Goal: Task Accomplishment & Management: Manage account settings

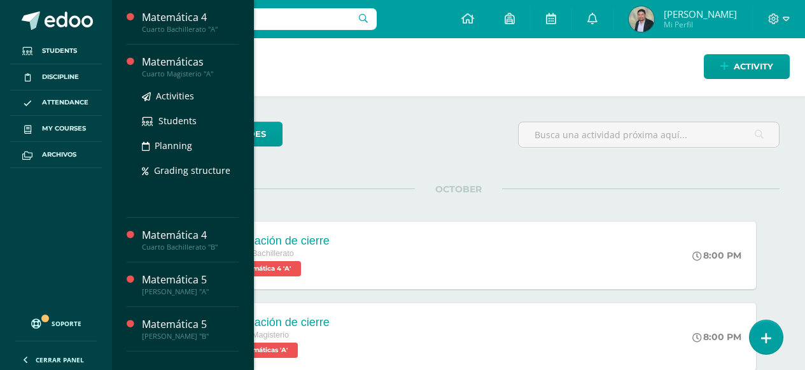
click at [188, 64] on div "Matemáticas" at bounding box center [190, 62] width 97 height 15
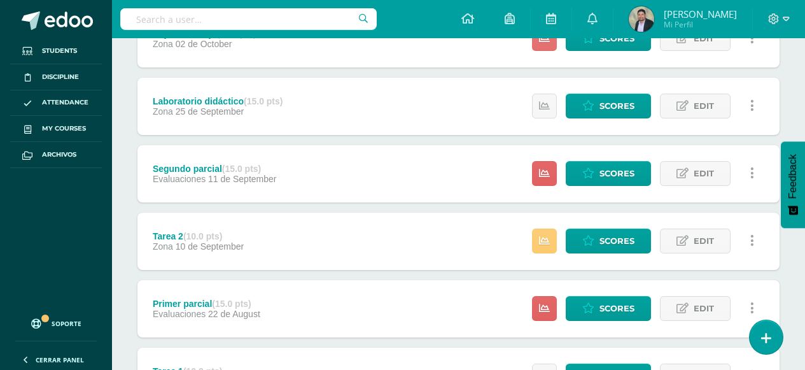
scroll to position [318, 0]
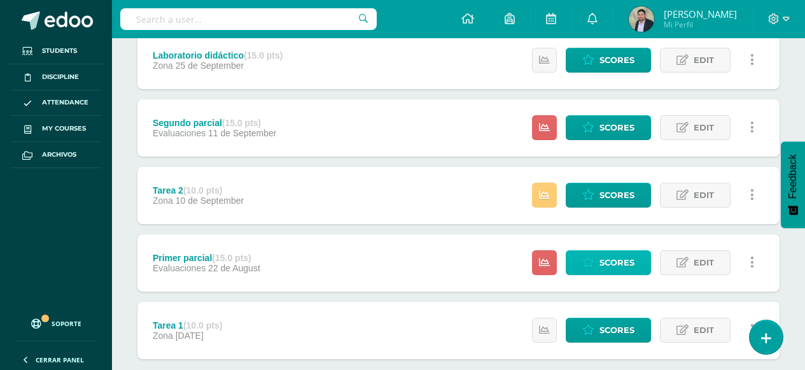
click at [602, 266] on span "Scores" at bounding box center [617, 263] width 35 height 24
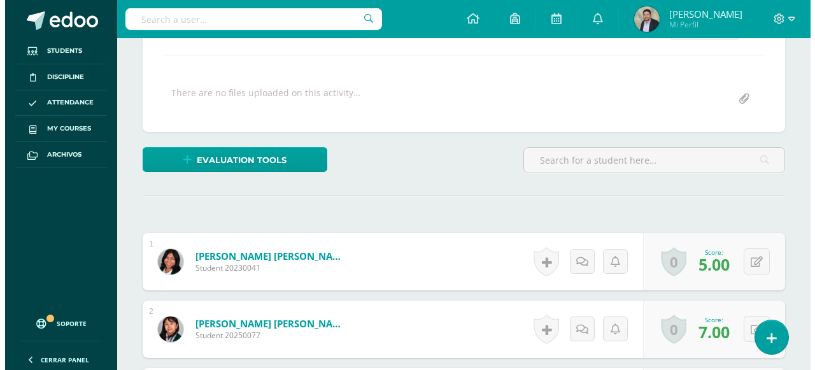
scroll to position [273, 0]
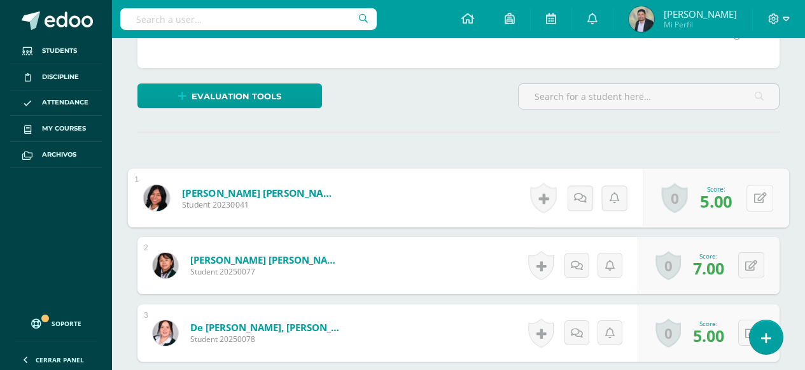
click at [755, 199] on icon at bounding box center [761, 197] width 13 height 11
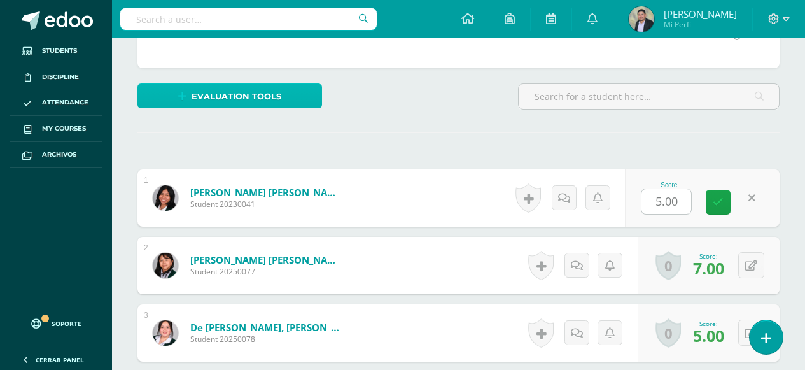
click at [243, 99] on span "Evaluation tools" at bounding box center [237, 97] width 90 height 24
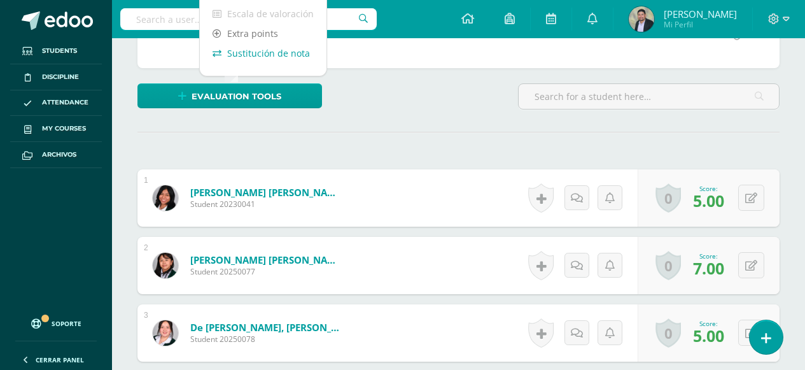
click at [263, 53] on link "Sustitución de nota" at bounding box center [263, 53] width 127 height 20
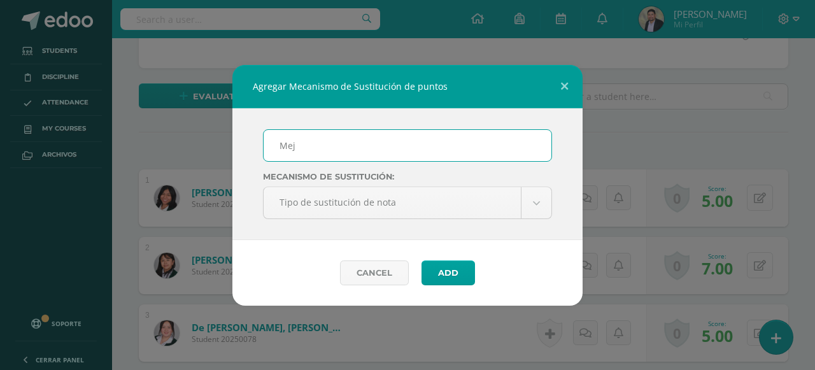
type input "Mejoramiento de parcial 1"
click at [458, 285] on div "Cancel Add" at bounding box center [407, 273] width 350 height 66
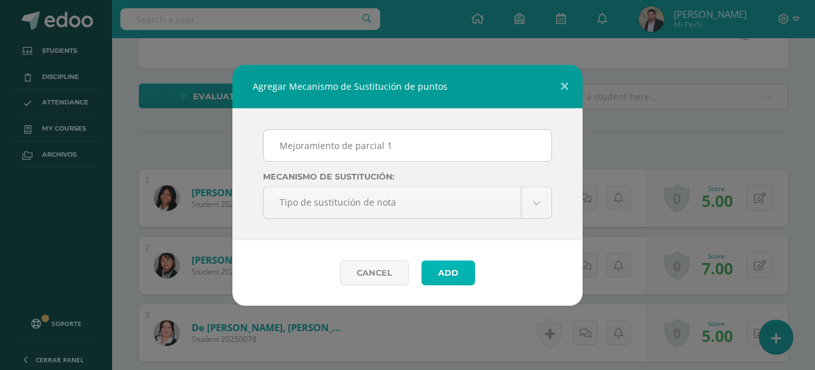
click at [455, 276] on button "Add" at bounding box center [448, 272] width 53 height 25
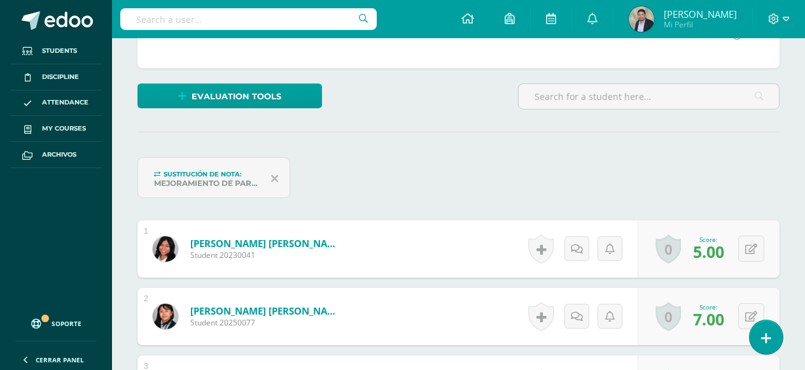
scroll to position [337, 0]
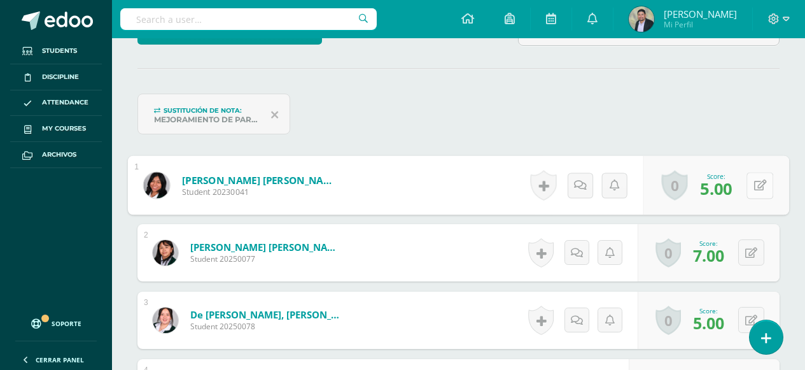
click at [746, 188] on div "0 Badges Badges obtained Aún no hay logros agregados Score: 5.00" at bounding box center [717, 185] width 146 height 59
click at [756, 190] on icon at bounding box center [761, 185] width 13 height 11
type input "6"
click at [728, 198] on link at bounding box center [726, 189] width 25 height 25
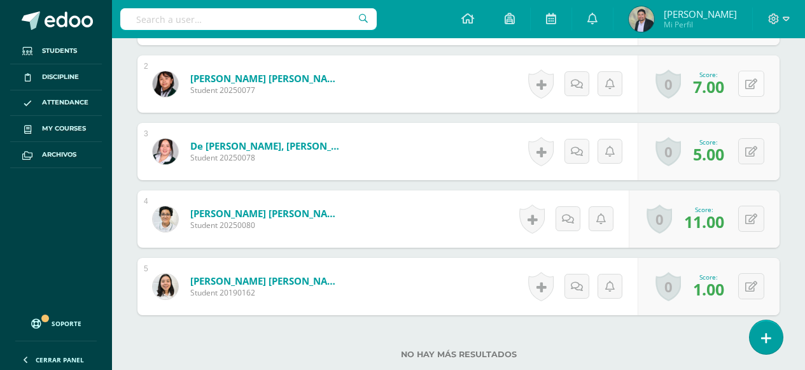
scroll to position [528, 0]
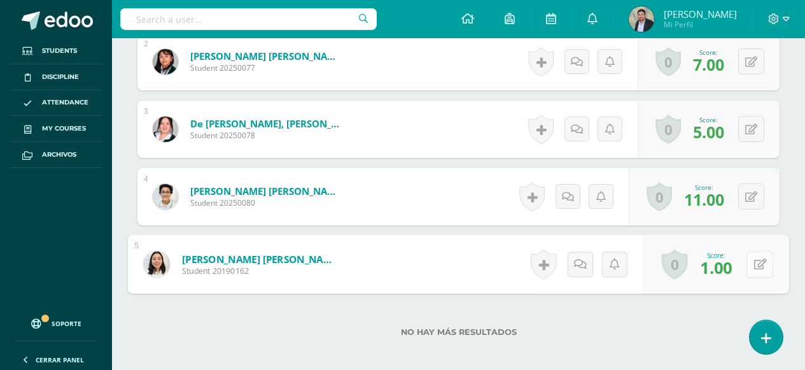
click at [750, 265] on button at bounding box center [760, 264] width 27 height 27
type input "8"
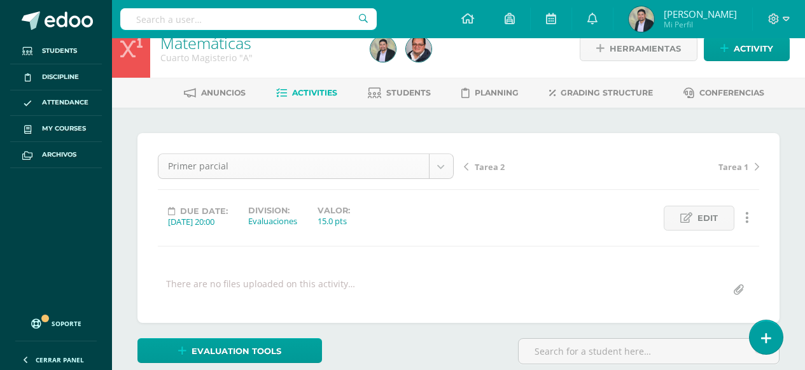
scroll to position [17, 0]
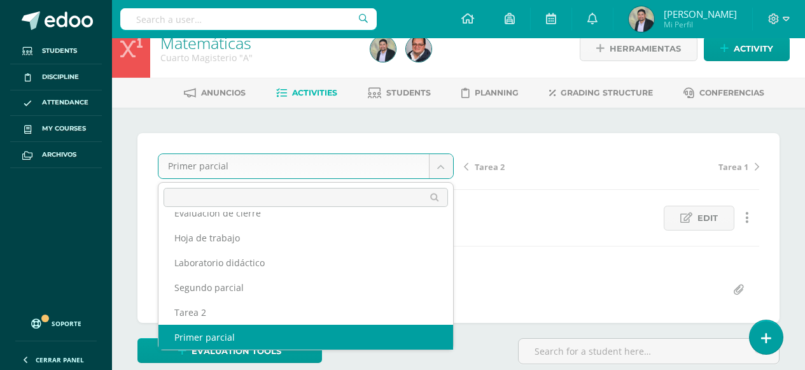
scroll to position [0, 0]
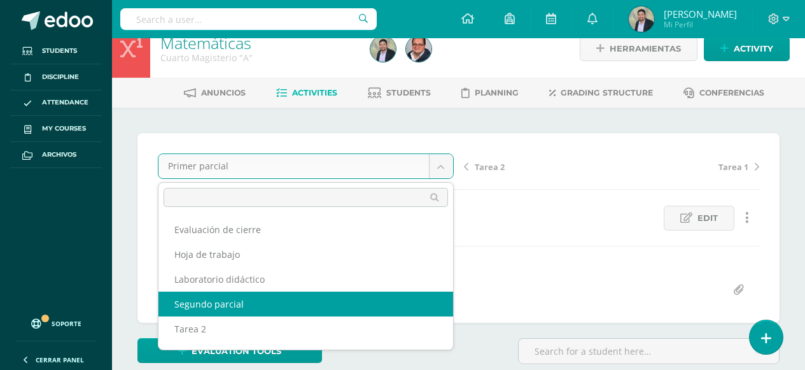
select select "/dashboard/teacher/grade-activity/107795/"
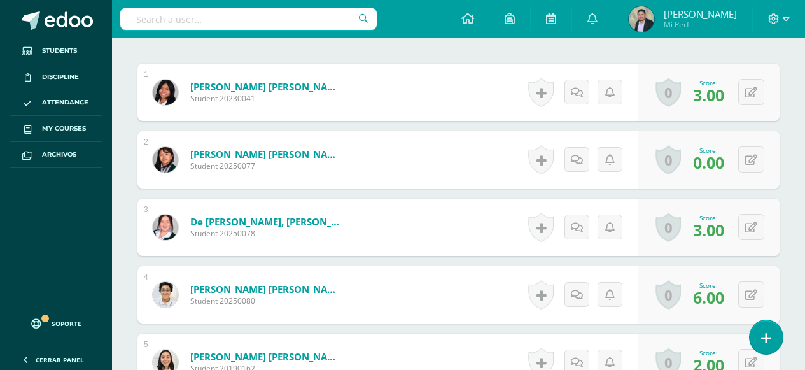
scroll to position [401, 0]
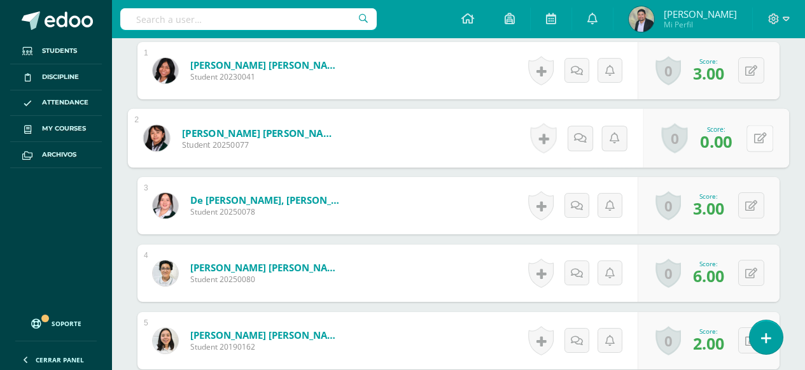
click at [749, 136] on button at bounding box center [760, 138] width 27 height 27
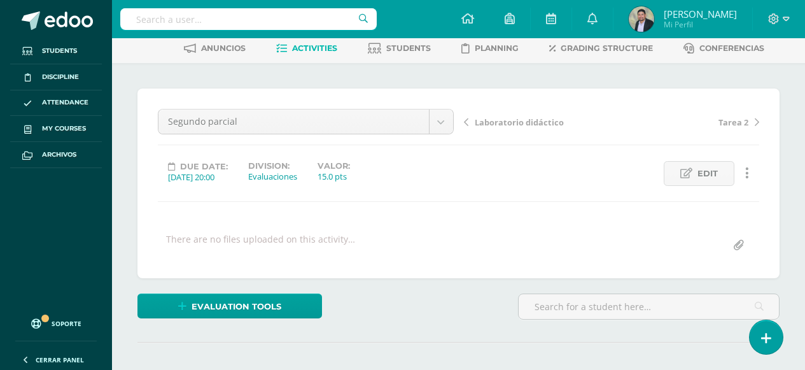
scroll to position [64, 0]
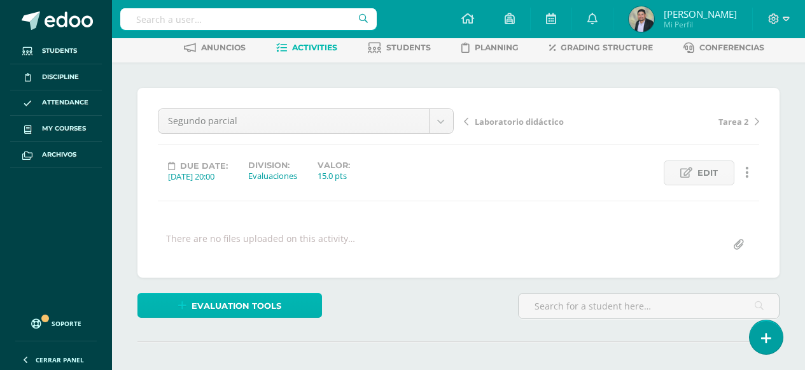
click at [230, 303] on span "Evaluation tools" at bounding box center [237, 306] width 90 height 24
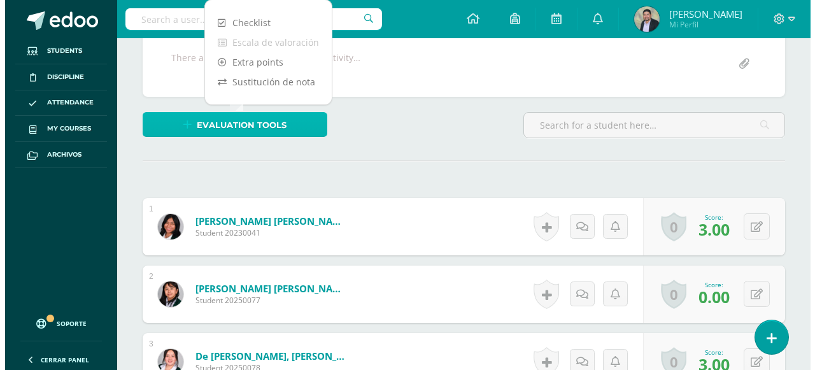
scroll to position [255, 0]
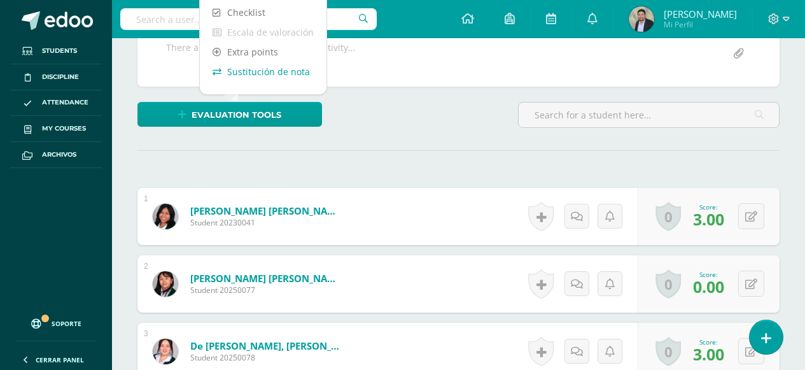
click at [257, 69] on link "Sustitución de nota" at bounding box center [263, 72] width 127 height 20
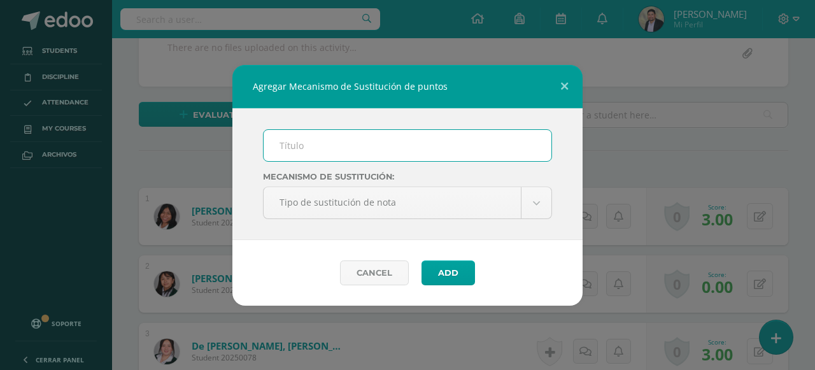
click at [304, 146] on input "text" at bounding box center [408, 145] width 288 height 31
type input "Mejoramiento de parcial 2"
click at [357, 206] on body "Agregar Mecanismo de Sustitución de puntos Mejoramiento de parcial 2 Mecanismo …" at bounding box center [407, 203] width 815 height 916
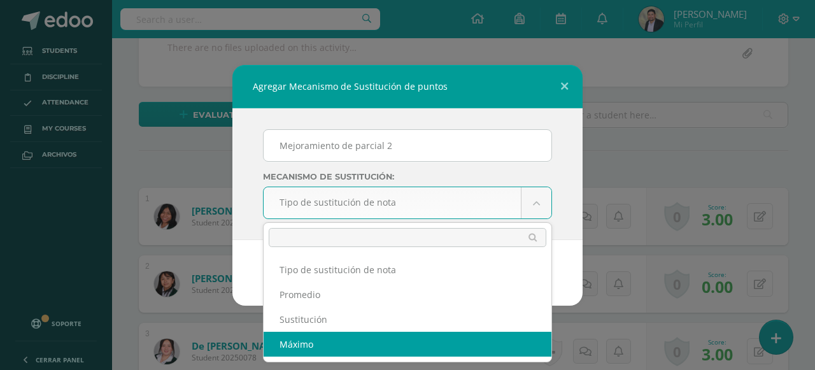
select select "maximum"
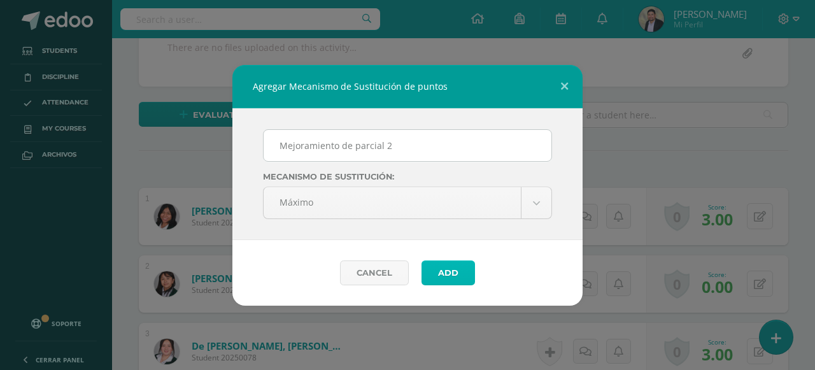
click at [446, 267] on button "Add" at bounding box center [448, 272] width 53 height 25
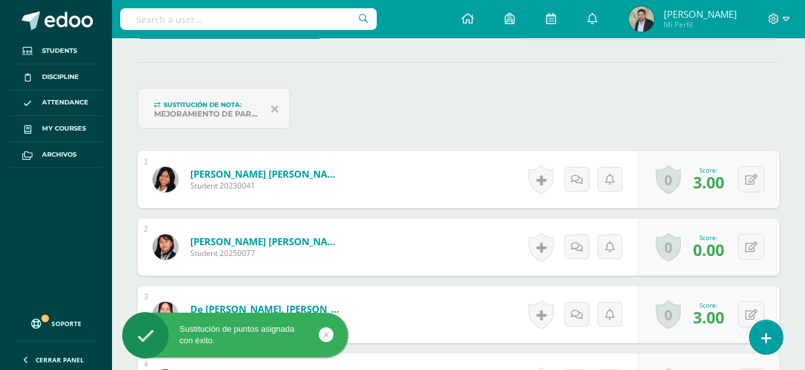
scroll to position [376, 0]
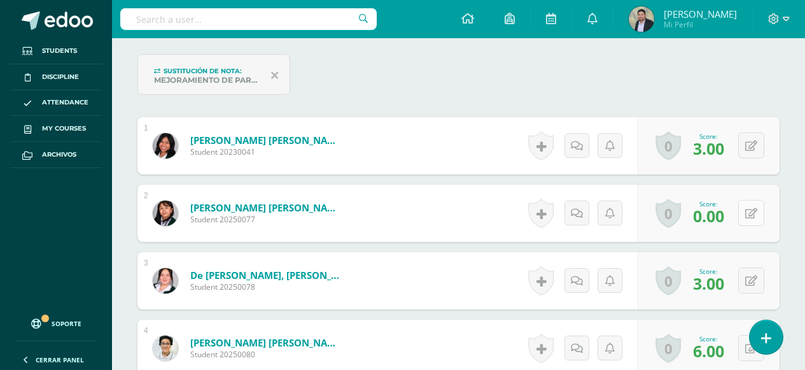
click at [748, 216] on button at bounding box center [752, 213] width 26 height 26
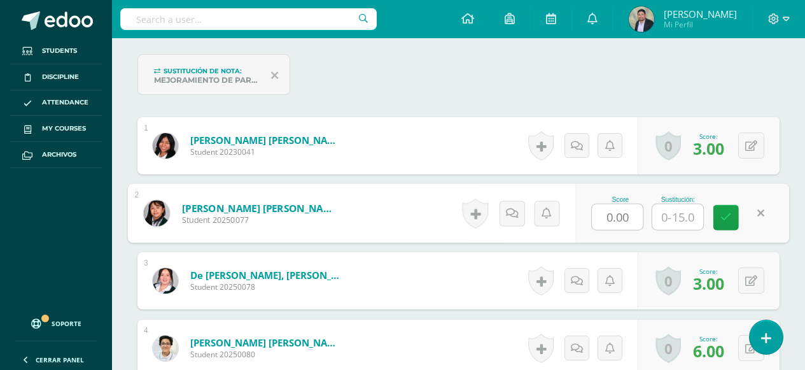
type input "7"
click at [727, 222] on icon at bounding box center [726, 217] width 11 height 11
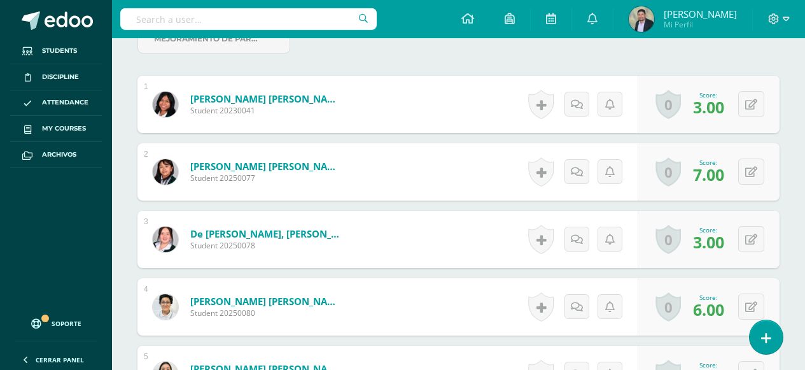
scroll to position [504, 0]
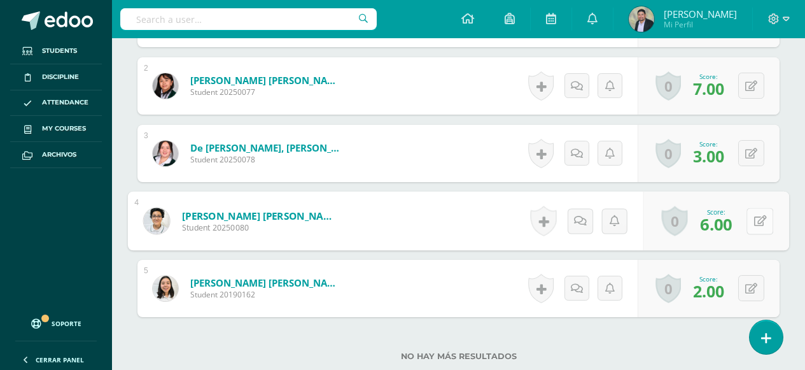
click at [755, 220] on icon at bounding box center [761, 220] width 13 height 11
type input "9"
click at [748, 294] on button at bounding box center [752, 288] width 26 height 26
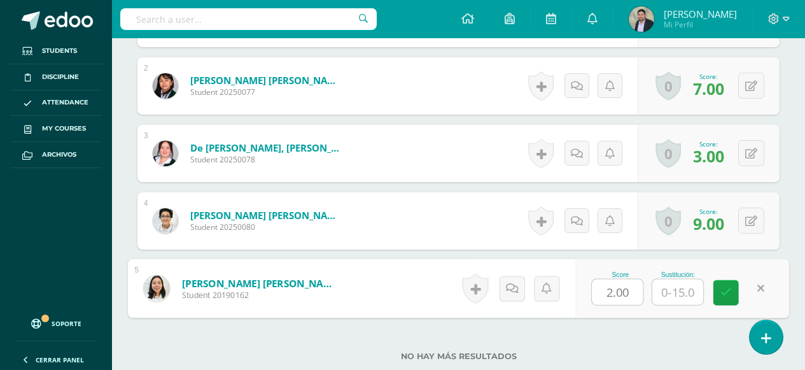
type input "9"
click at [725, 299] on link at bounding box center [726, 292] width 25 height 25
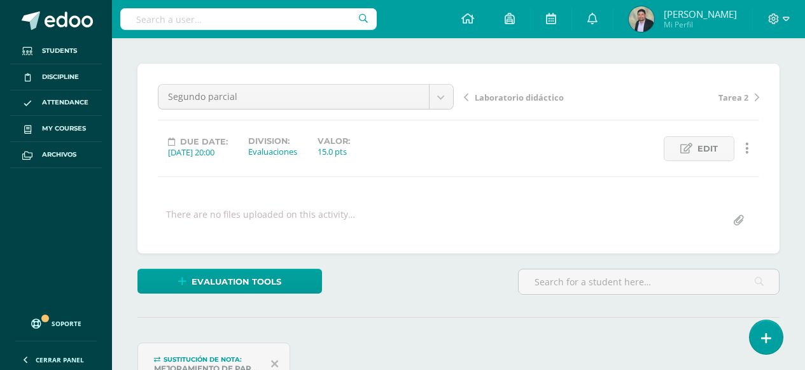
scroll to position [87, 0]
click at [488, 95] on span "Laboratorio didáctico" at bounding box center [519, 97] width 89 height 11
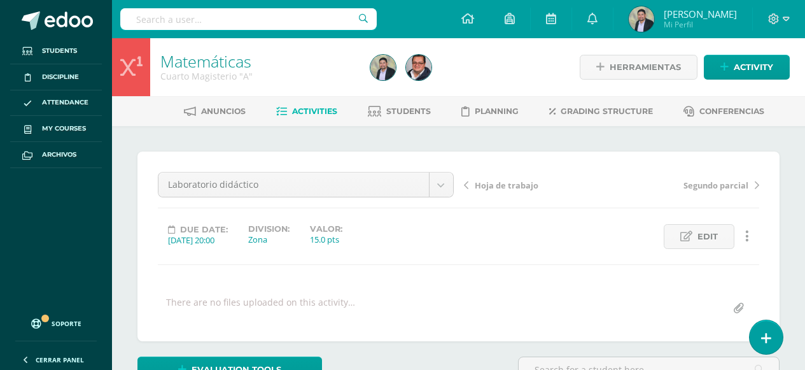
click at [484, 185] on span "Hoja de trabajo" at bounding box center [507, 185] width 64 height 11
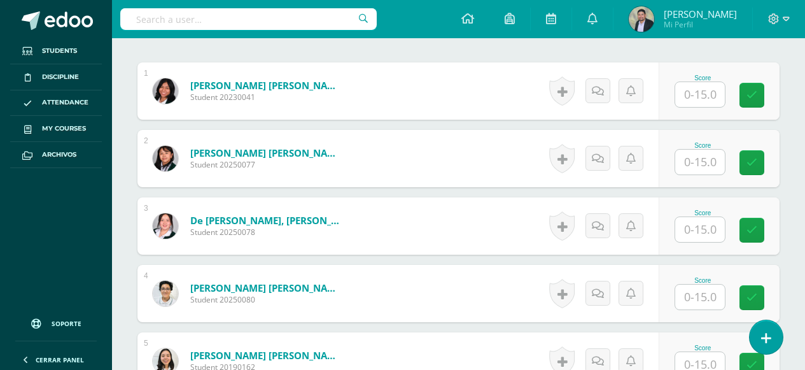
scroll to position [395, 0]
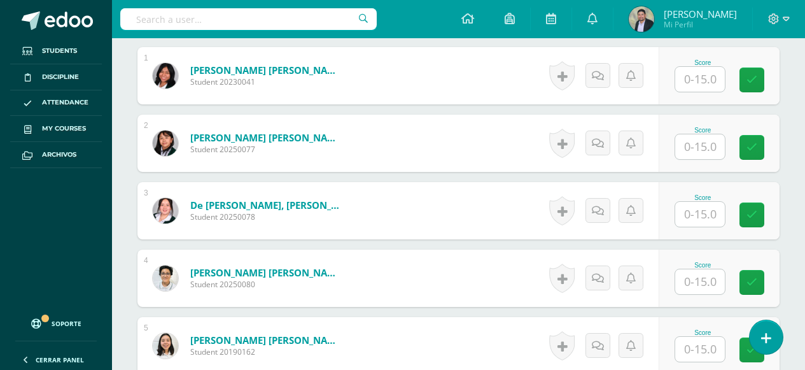
click at [714, 76] on input "text" at bounding box center [701, 79] width 50 height 25
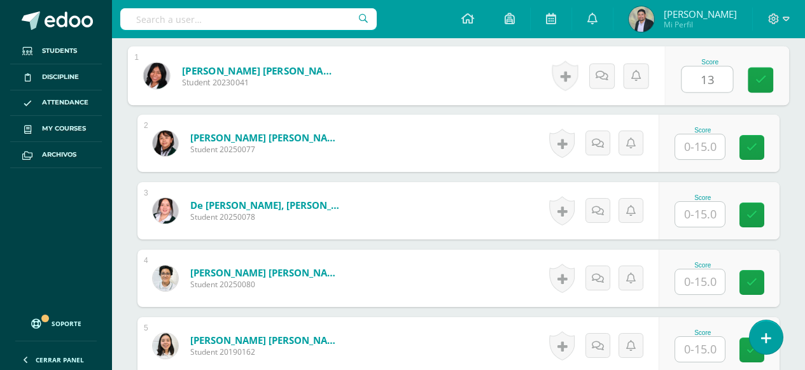
type input "13"
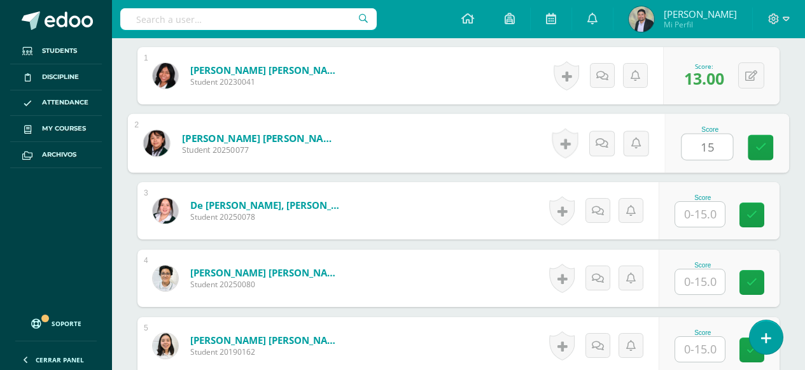
type input "15"
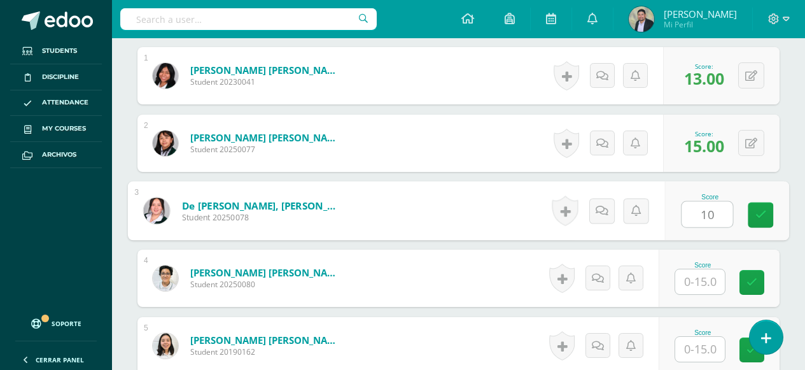
type input "10"
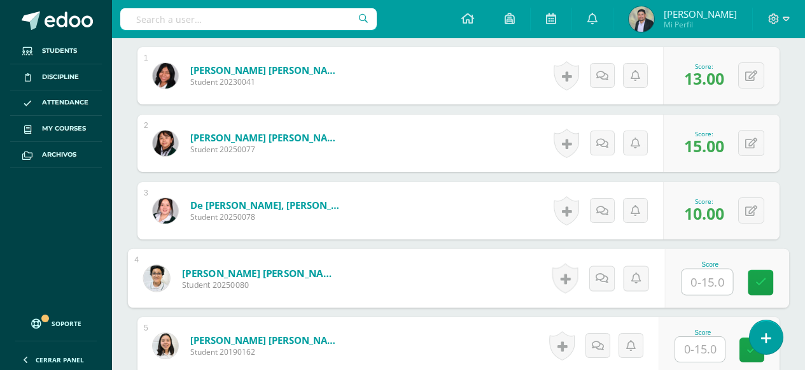
scroll to position [523, 0]
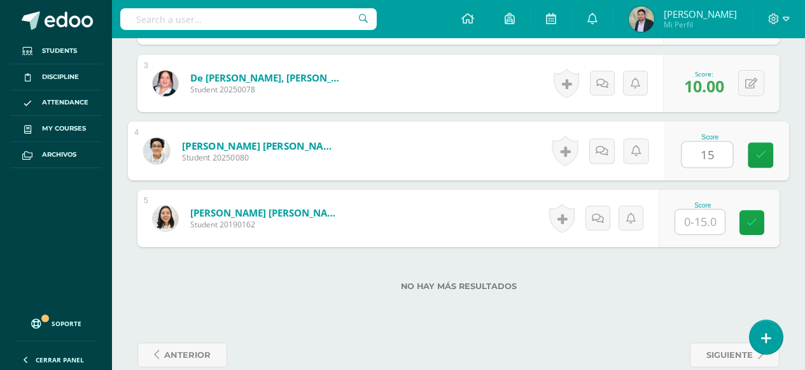
type input "15"
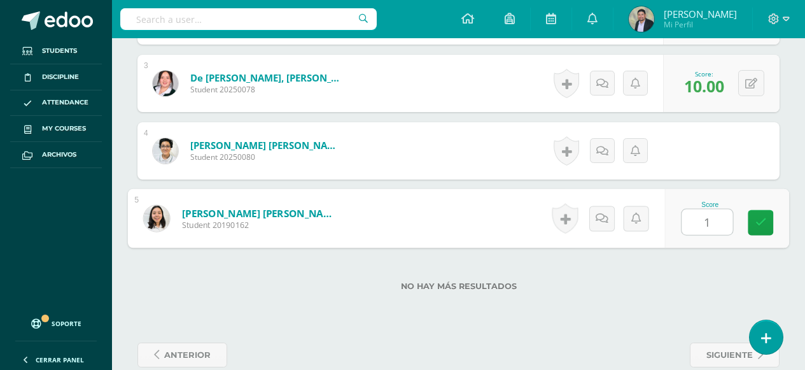
type input "15"
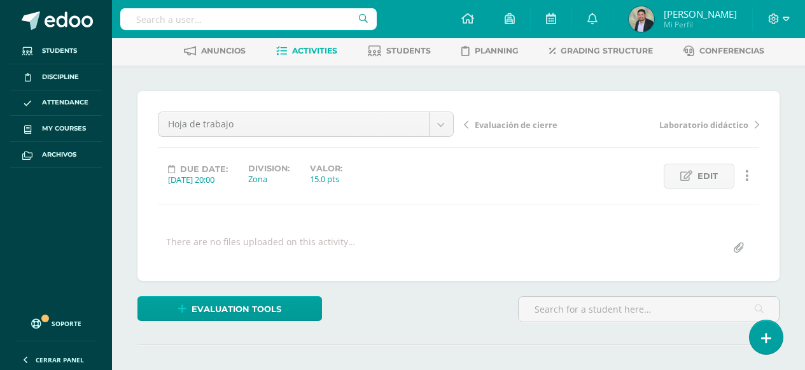
scroll to position [0, 0]
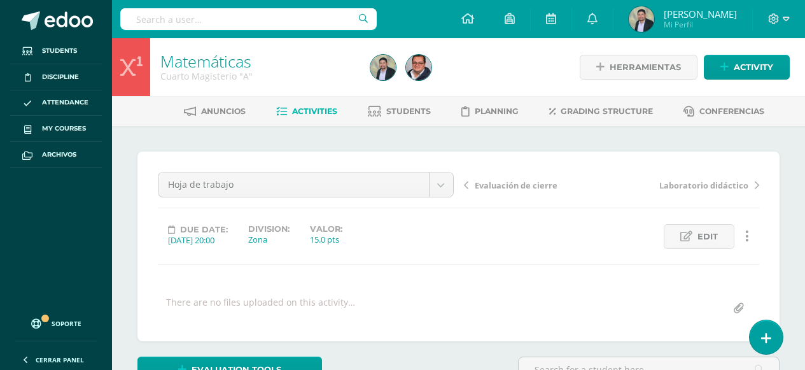
click at [176, 59] on link "Matemáticas" at bounding box center [205, 61] width 91 height 22
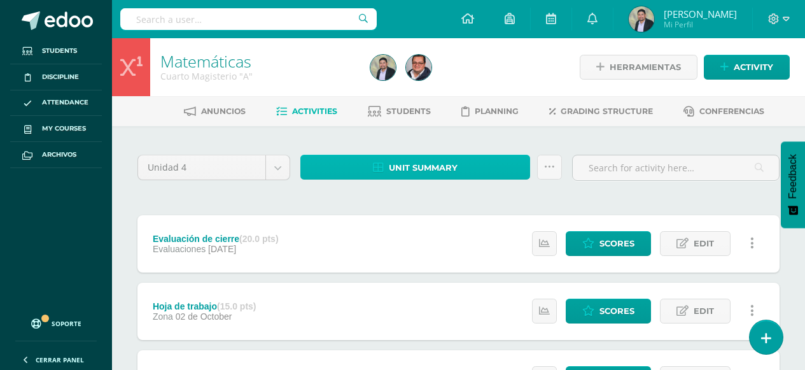
click at [432, 169] on span "Unit summary" at bounding box center [423, 168] width 69 height 24
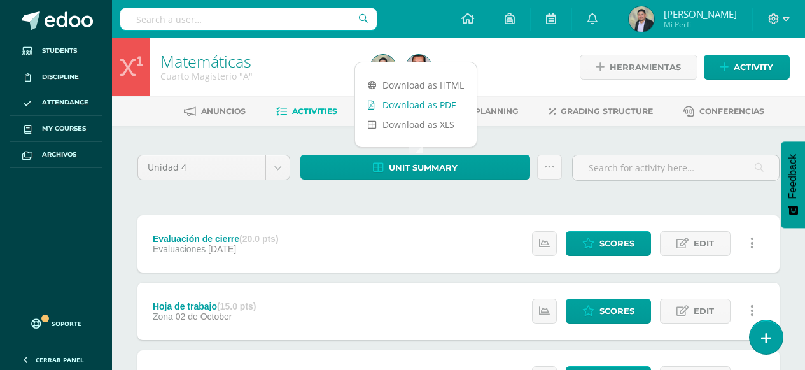
click at [429, 105] on link "Download as PDF" at bounding box center [416, 105] width 122 height 20
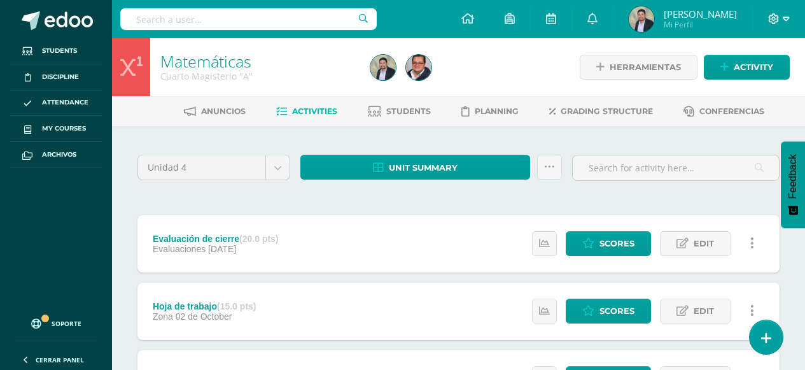
click at [781, 20] on span at bounding box center [780, 19] width 22 height 14
click at [732, 82] on span "Cerrar sesión" at bounding box center [746, 86] width 57 height 12
